Goal: Navigation & Orientation: Find specific page/section

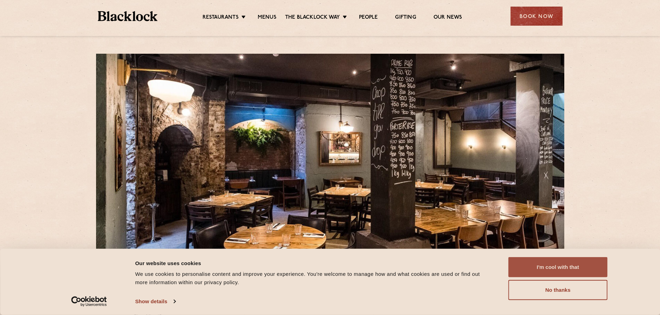
click at [552, 268] on button "I'm cool with that" at bounding box center [558, 267] width 99 height 20
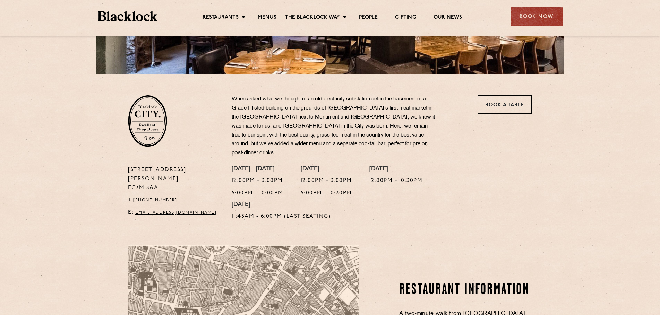
scroll to position [177, 0]
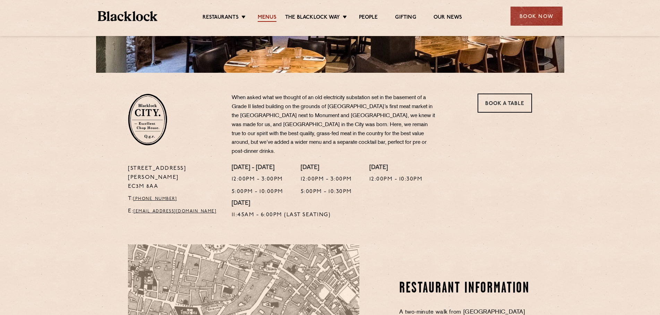
click at [271, 15] on link "Menus" at bounding box center [267, 18] width 19 height 8
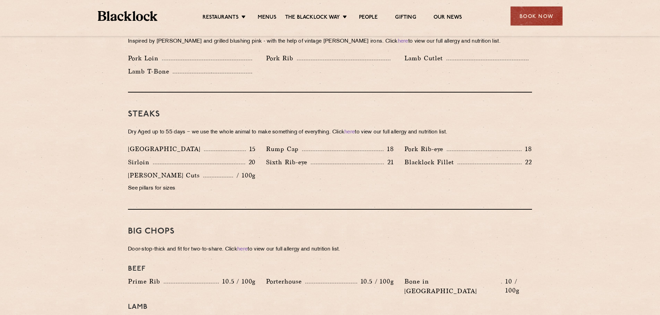
scroll to position [601, 0]
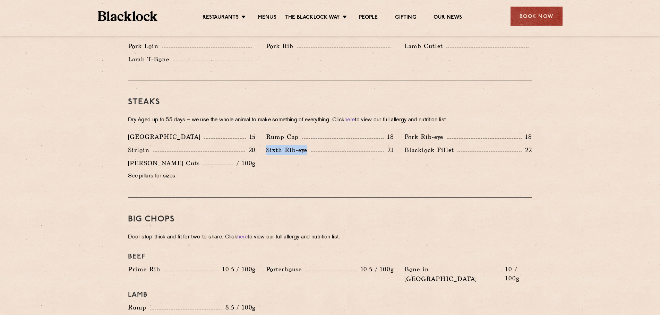
drag, startPoint x: 267, startPoint y: 142, endPoint x: 307, endPoint y: 143, distance: 39.9
click at [307, 145] on p "Sixth Rib-eye" at bounding box center [288, 150] width 45 height 10
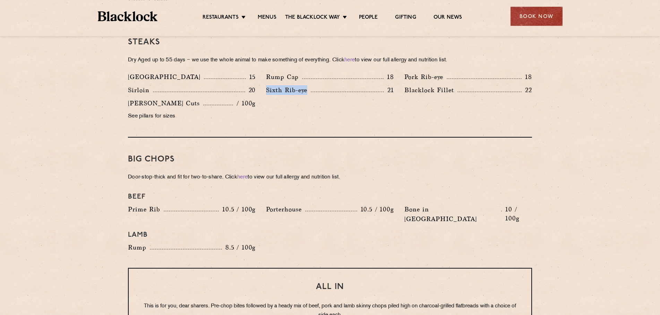
scroll to position [637, 0]
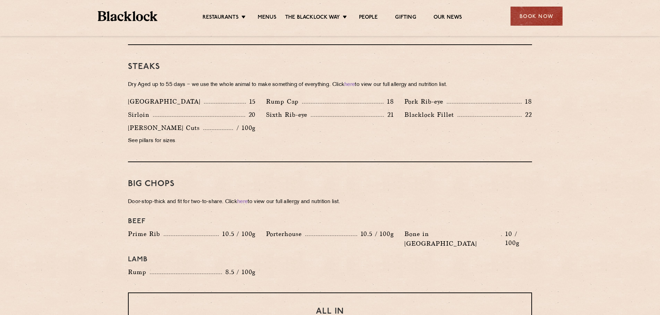
click at [293, 148] on div "Steaks Dry Aged up to 55 days − we use the whole animal to make something of ev…" at bounding box center [330, 103] width 404 height 117
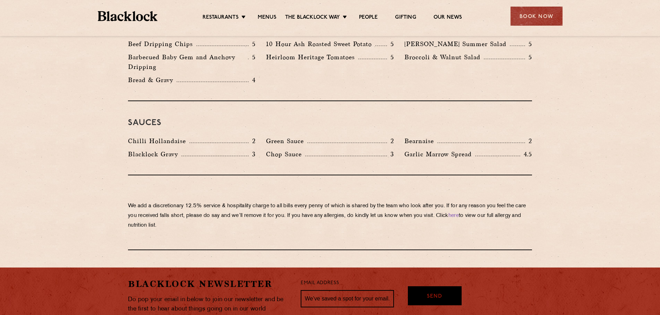
scroll to position [1026, 0]
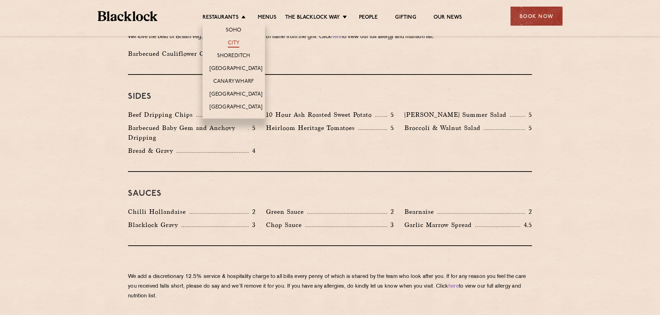
click at [230, 46] on link "City" at bounding box center [234, 44] width 12 height 8
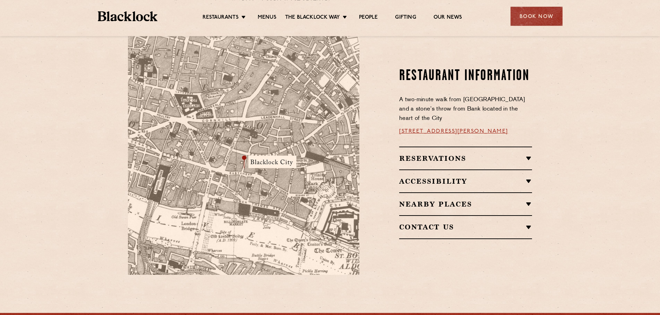
scroll to position [425, 0]
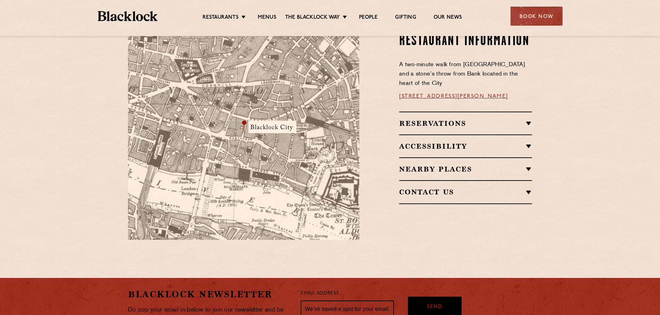
click at [526, 119] on h2 "Reservations" at bounding box center [465, 123] width 133 height 8
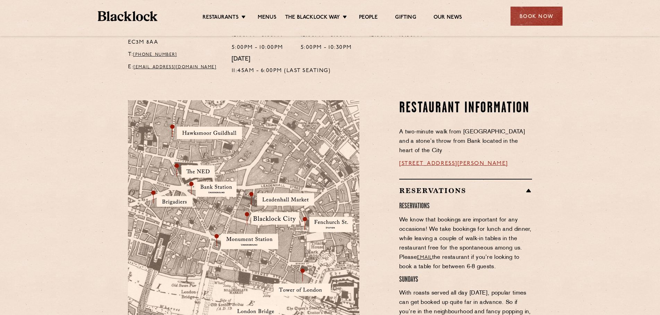
scroll to position [279, 0]
